Goal: Task Accomplishment & Management: Complete application form

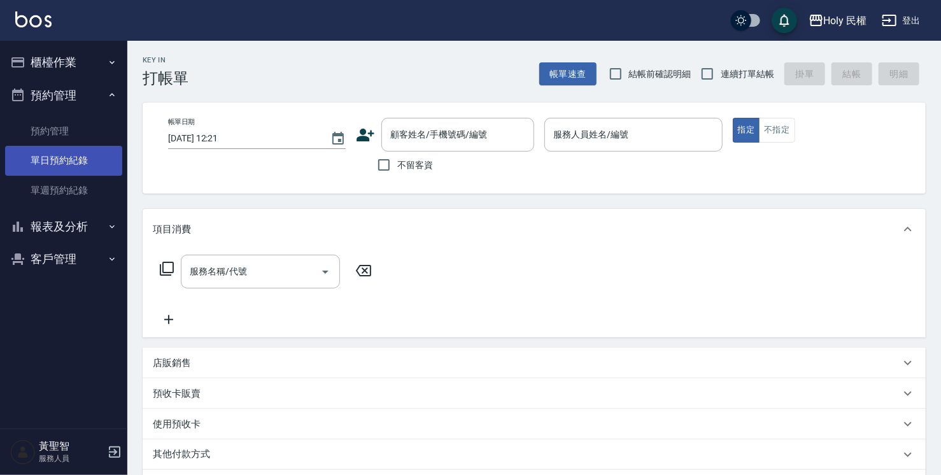
drag, startPoint x: 0, startPoint y: 0, endPoint x: 80, endPoint y: 153, distance: 172.3
click at [80, 153] on link "單日預約紀錄" at bounding box center [63, 160] width 117 height 29
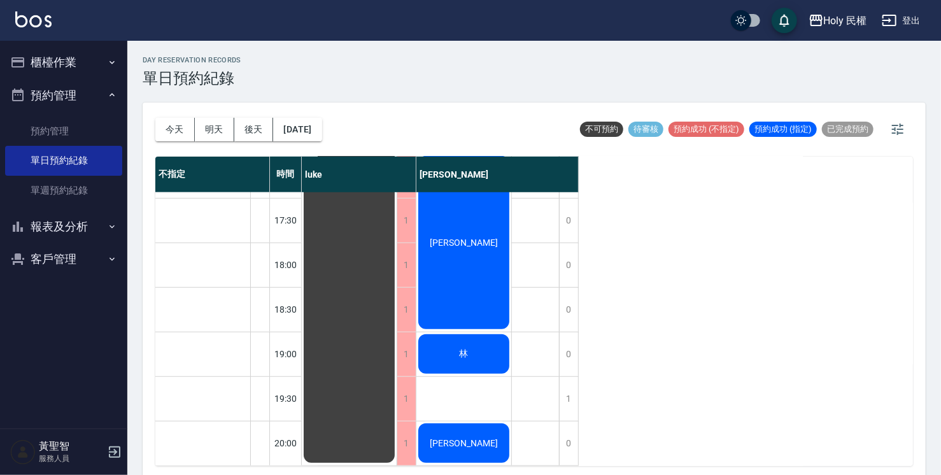
scroll to position [449, 0]
click at [577, 399] on div "1" at bounding box center [568, 399] width 19 height 44
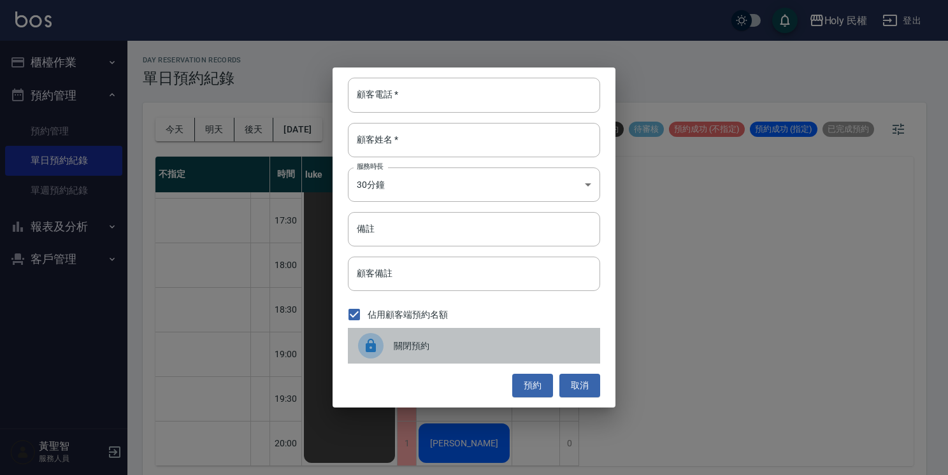
click at [434, 348] on span "關閉預約" at bounding box center [492, 345] width 196 height 13
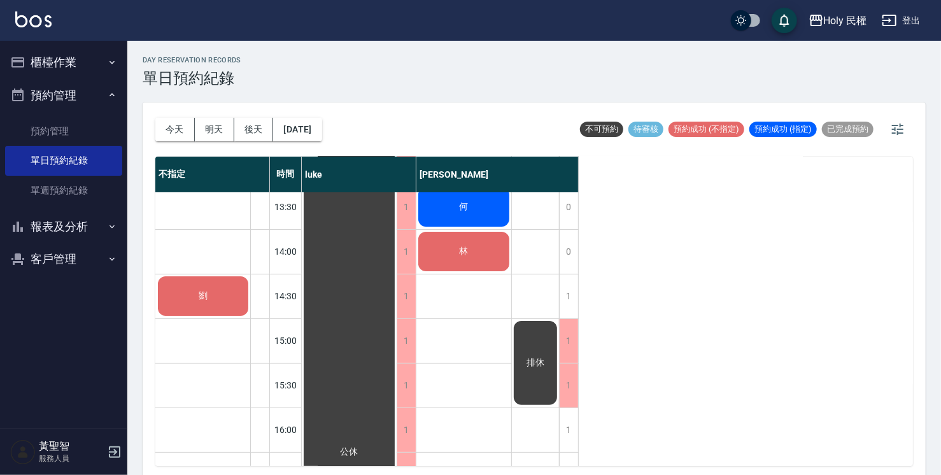
scroll to position [67, 0]
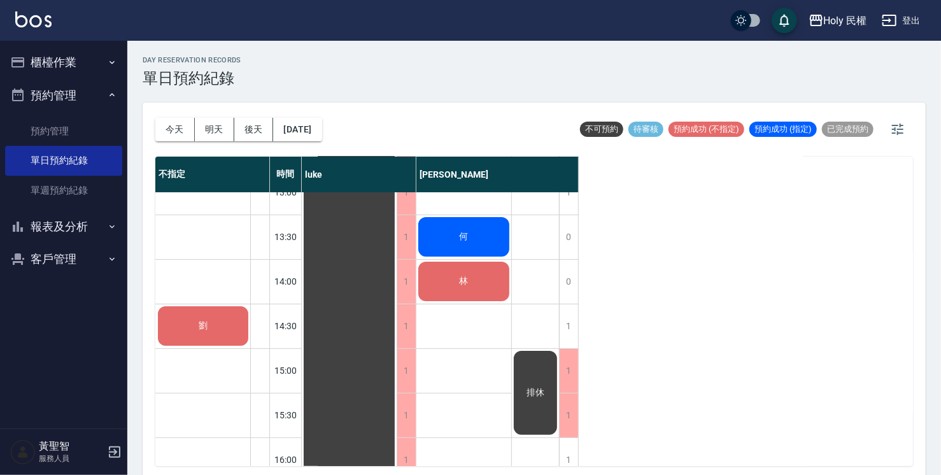
click at [397, 411] on div "排休" at bounding box center [349, 482] width 95 height 712
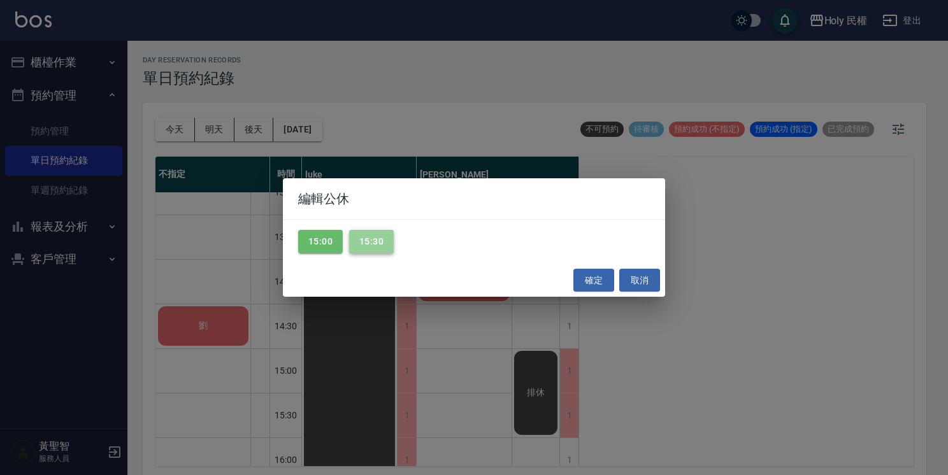
click at [385, 248] on button "15:30" at bounding box center [371, 242] width 45 height 24
click at [601, 282] on button "確定" at bounding box center [593, 281] width 41 height 24
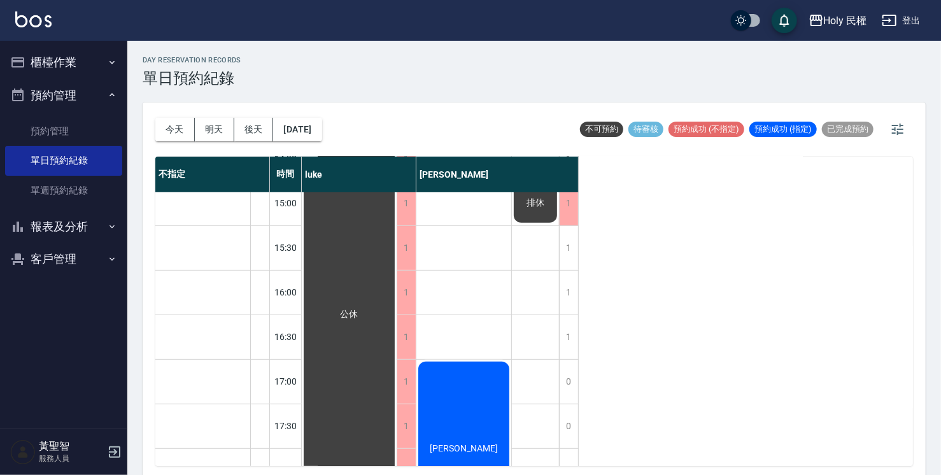
scroll to position [258, 0]
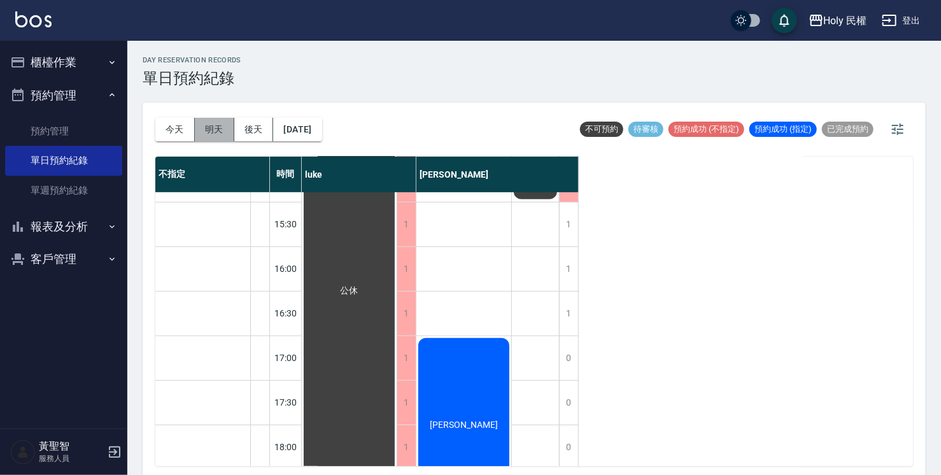
click at [211, 134] on button "明天" at bounding box center [214, 130] width 39 height 24
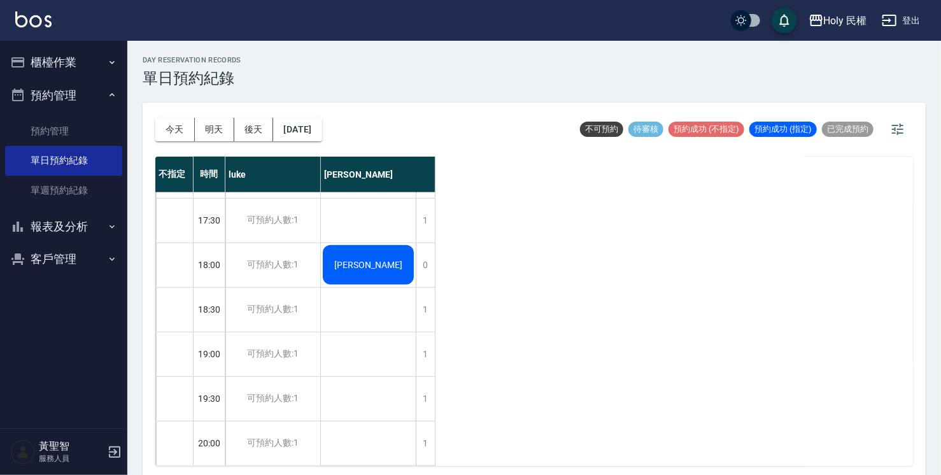
scroll to position [449, 0]
click at [245, 132] on button "後天" at bounding box center [253, 130] width 39 height 24
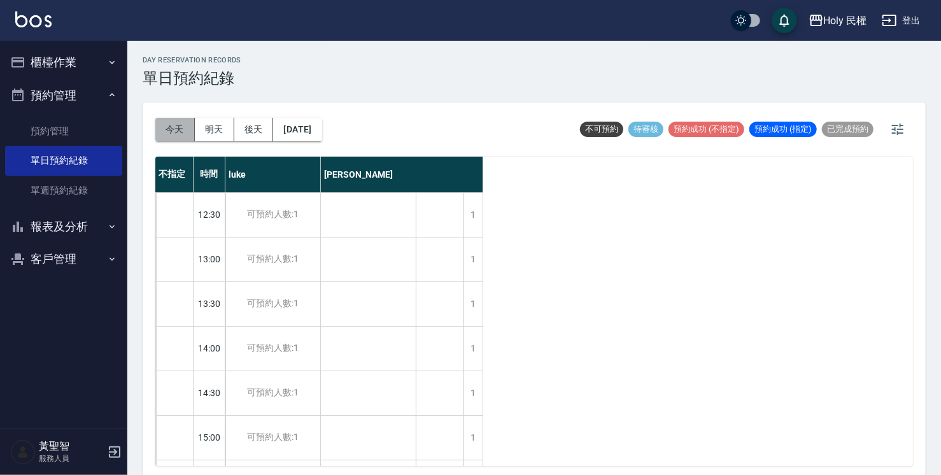
click at [161, 125] on button "今天" at bounding box center [174, 130] width 39 height 24
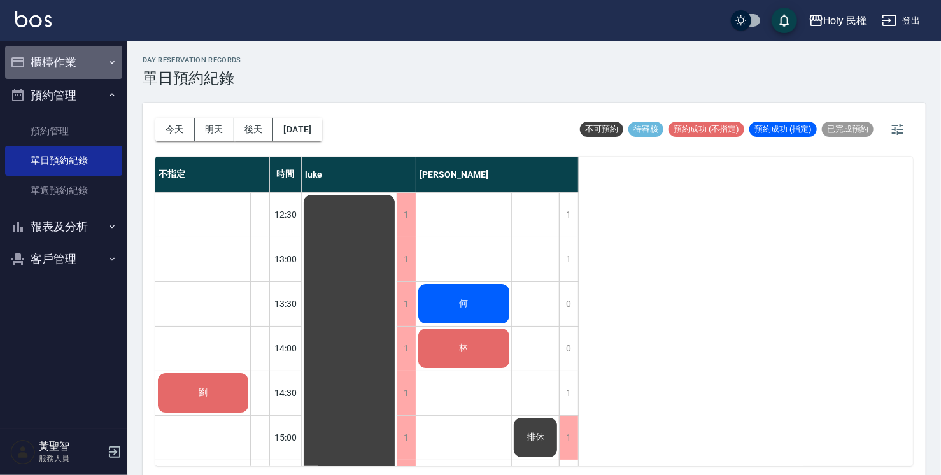
click at [101, 59] on button "櫃檯作業" at bounding box center [63, 62] width 117 height 33
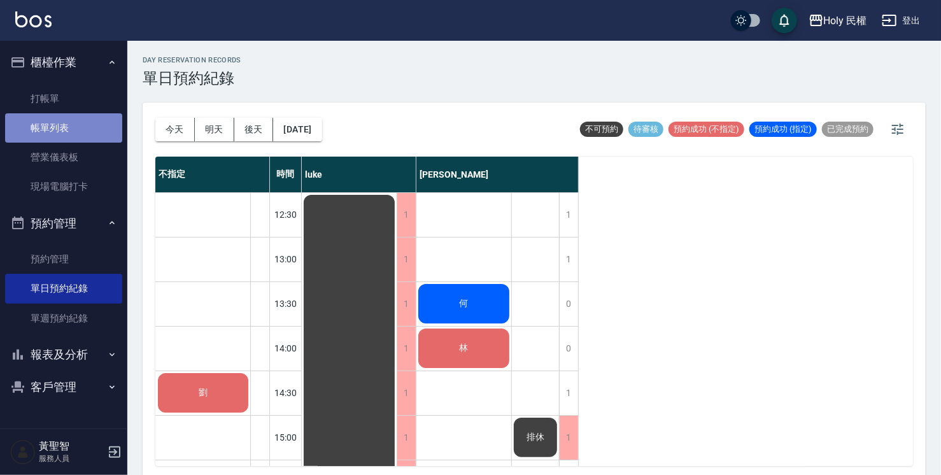
click at [89, 116] on link "帳單列表" at bounding box center [63, 127] width 117 height 29
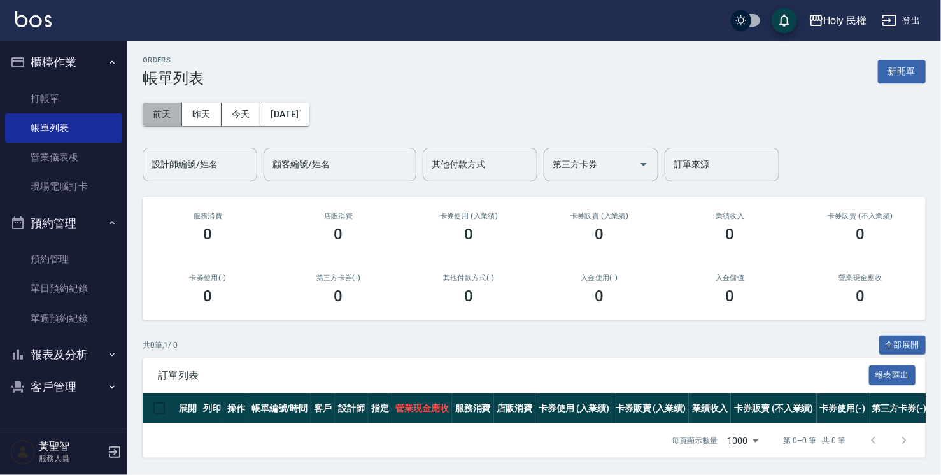
click at [157, 118] on button "前天" at bounding box center [162, 115] width 39 height 24
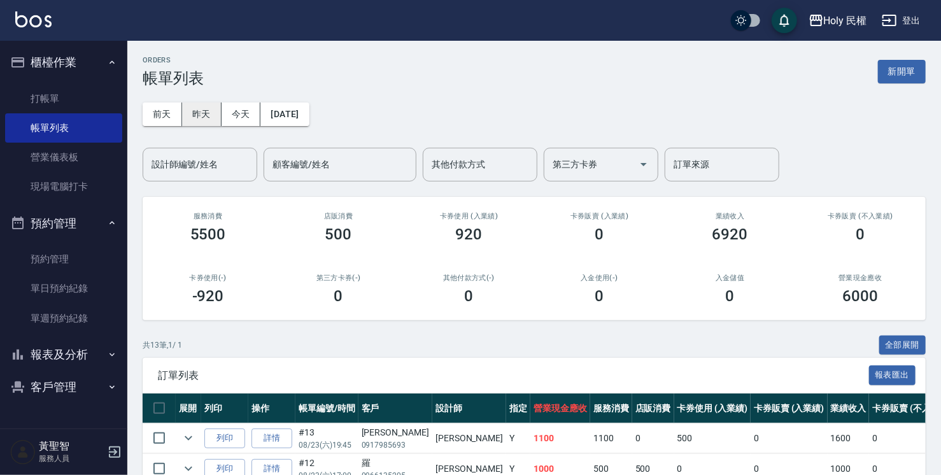
click at [183, 113] on button "昨天" at bounding box center [201, 115] width 39 height 24
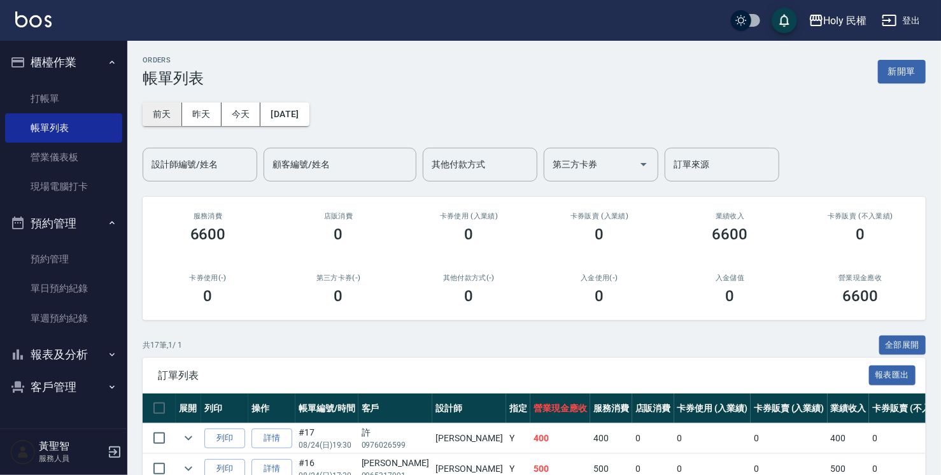
click at [173, 114] on button "前天" at bounding box center [162, 115] width 39 height 24
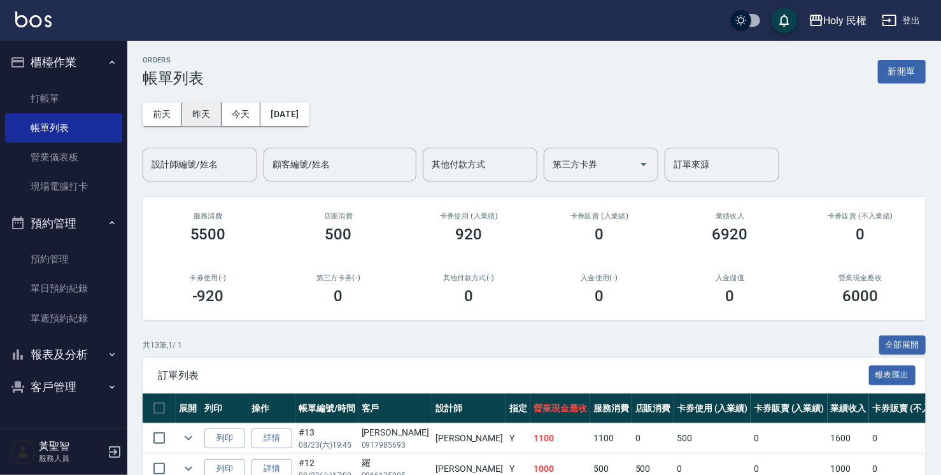
click at [205, 118] on button "昨天" at bounding box center [201, 115] width 39 height 24
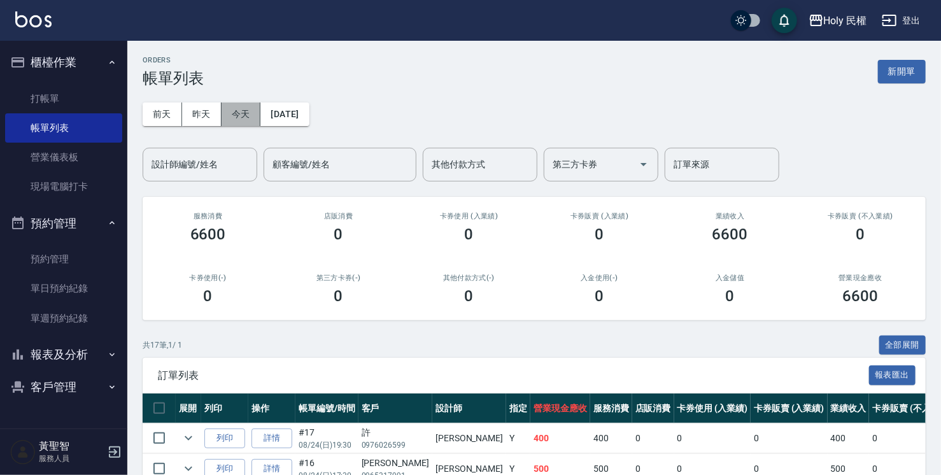
click at [242, 115] on button "今天" at bounding box center [241, 115] width 39 height 24
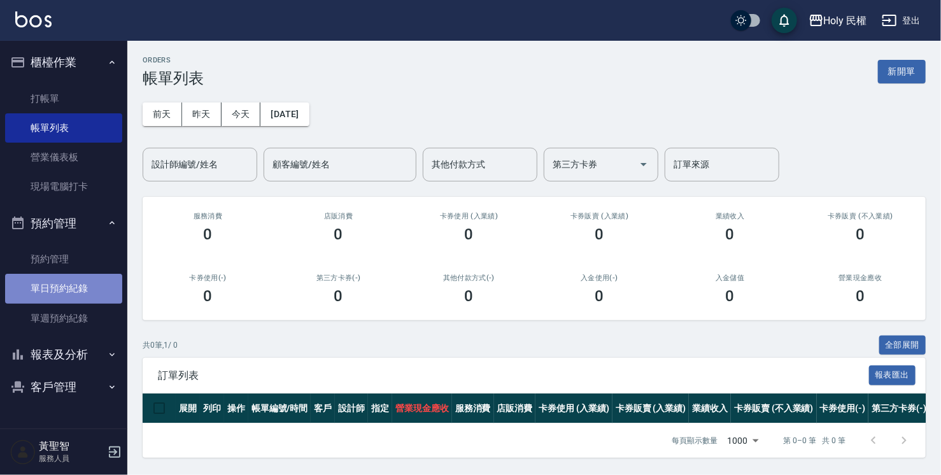
click at [54, 295] on link "單日預約紀錄" at bounding box center [63, 288] width 117 height 29
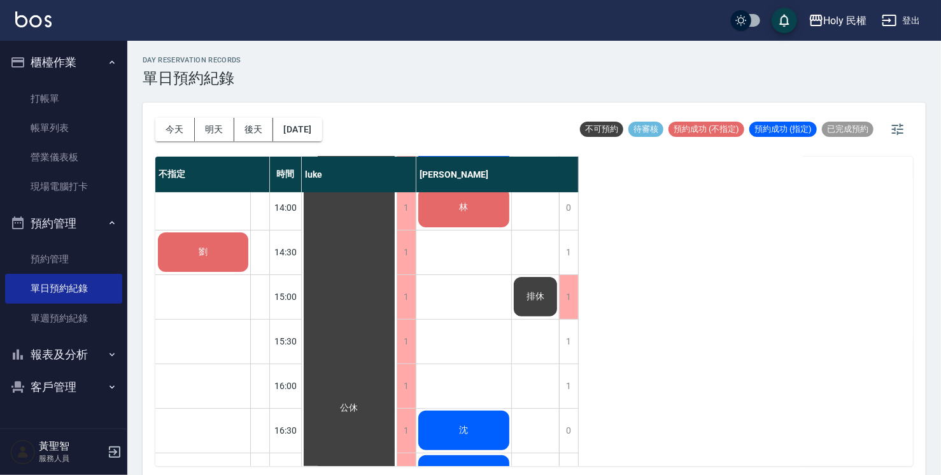
scroll to position [127, 0]
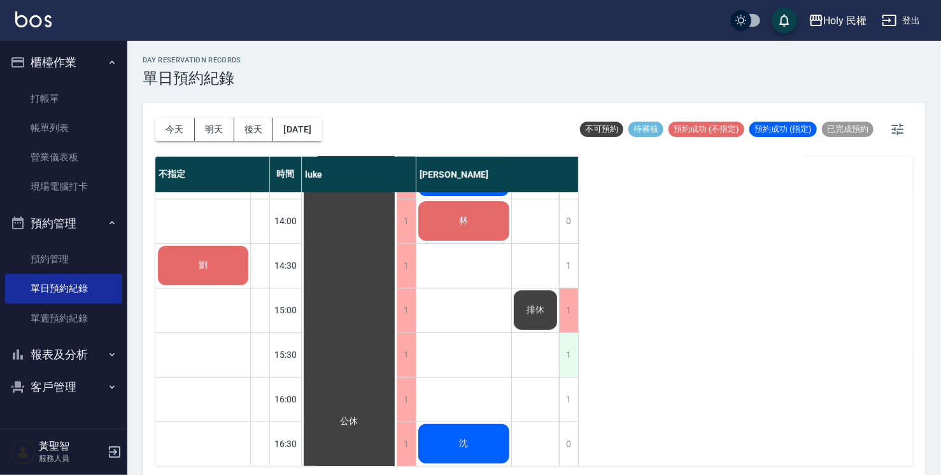
click at [571, 348] on div "1" at bounding box center [568, 355] width 19 height 44
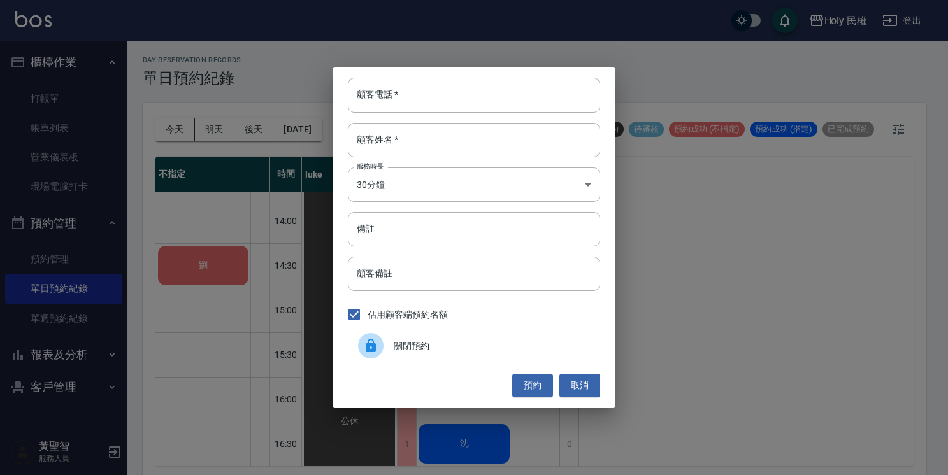
click at [432, 348] on span "關閉預約" at bounding box center [492, 345] width 196 height 13
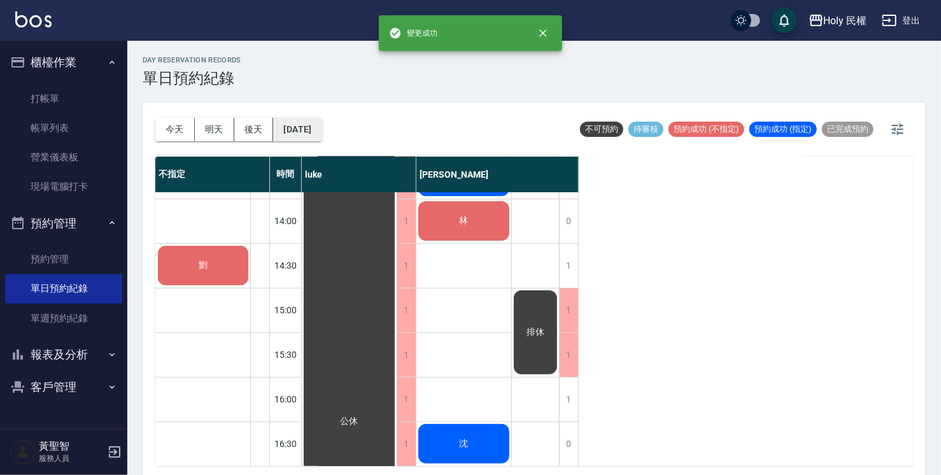
click at [312, 126] on button "[DATE]" at bounding box center [297, 130] width 48 height 24
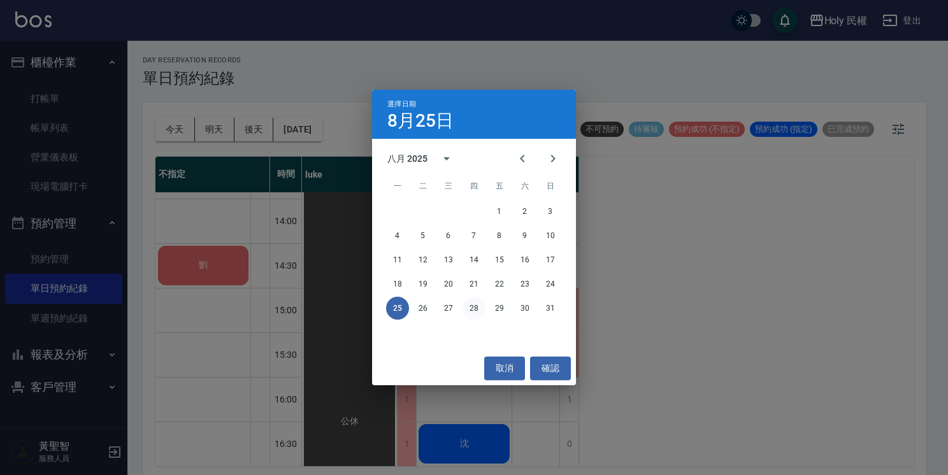
click at [475, 302] on button "28" at bounding box center [473, 308] width 23 height 23
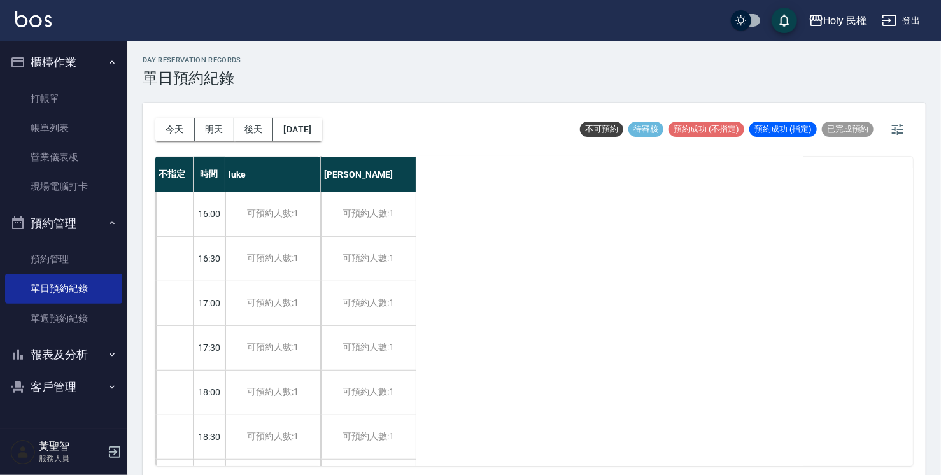
scroll to position [382, 0]
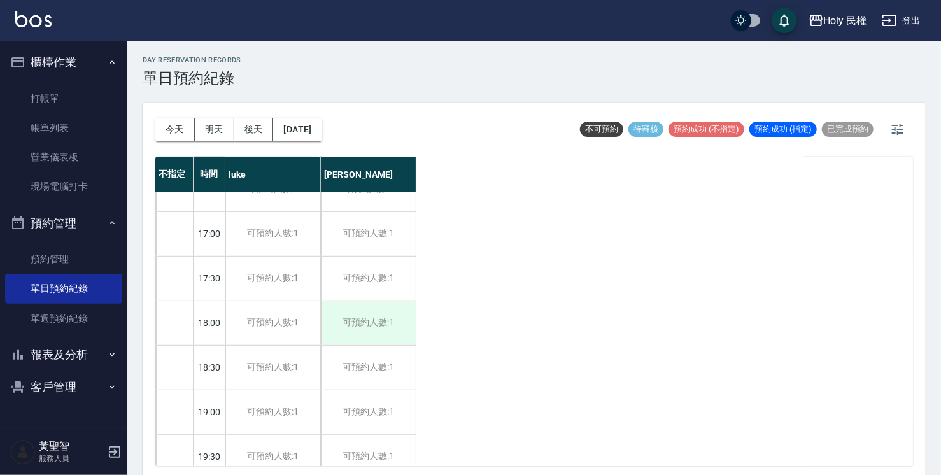
click at [380, 336] on div "可預約人數:1" at bounding box center [368, 323] width 95 height 44
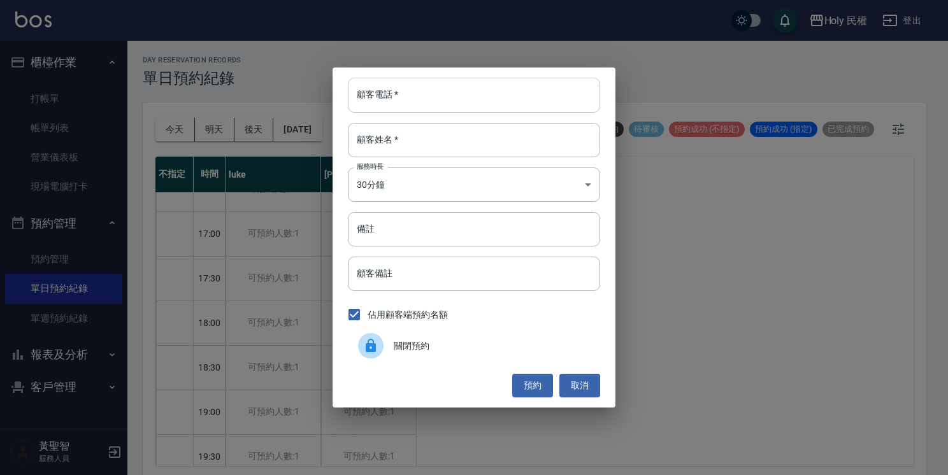
click at [474, 108] on input "顧客電話   *" at bounding box center [474, 95] width 252 height 34
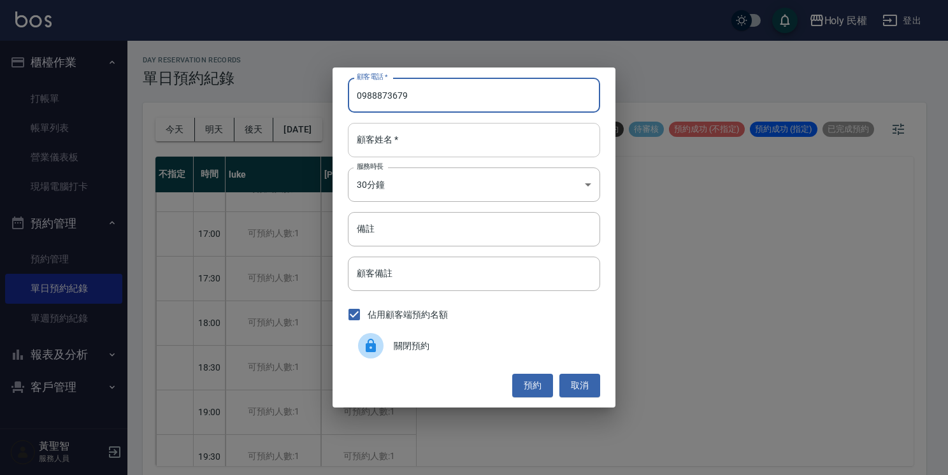
type input "0988873679"
click at [543, 137] on input "顧客姓名   *" at bounding box center [474, 140] width 252 height 34
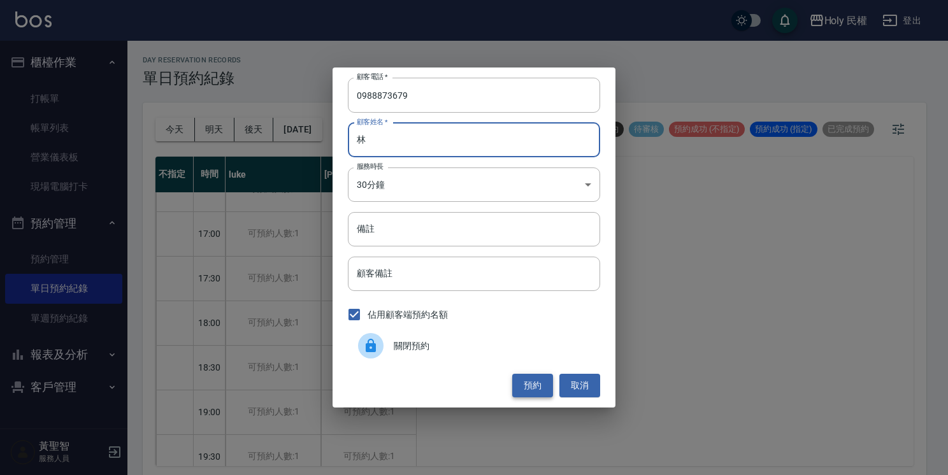
type input "林"
click at [525, 382] on button "預約" at bounding box center [532, 386] width 41 height 24
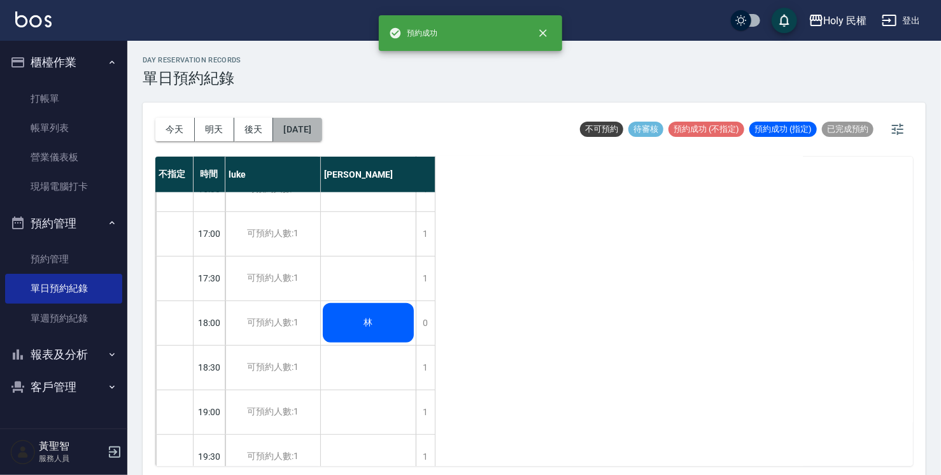
click at [318, 139] on button "[DATE]" at bounding box center [297, 130] width 48 height 24
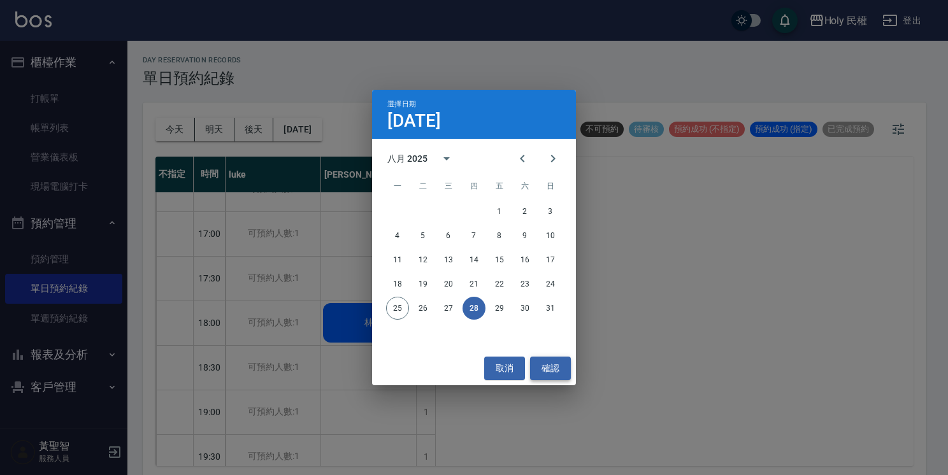
click at [564, 373] on button "確認" at bounding box center [550, 369] width 41 height 24
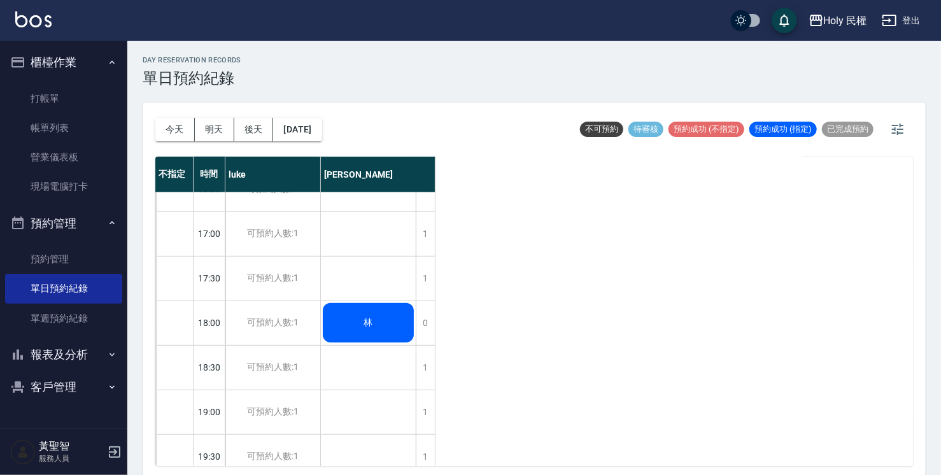
click at [169, 122] on button "今天" at bounding box center [174, 130] width 39 height 24
